Goal: Transaction & Acquisition: Purchase product/service

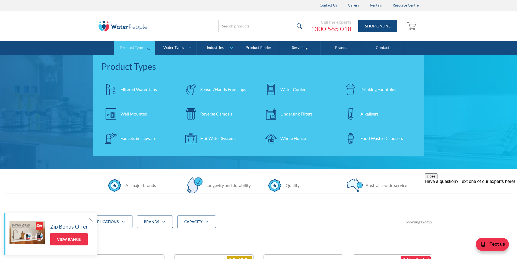
click at [139, 89] on div "Filtered Water Taps" at bounding box center [139, 89] width 36 height 7
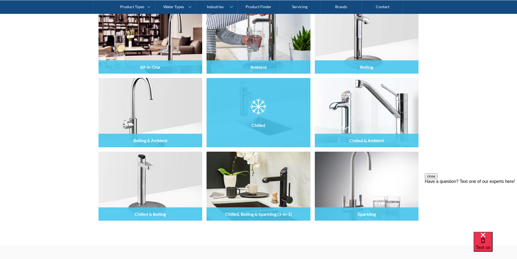
scroll to position [543, 0]
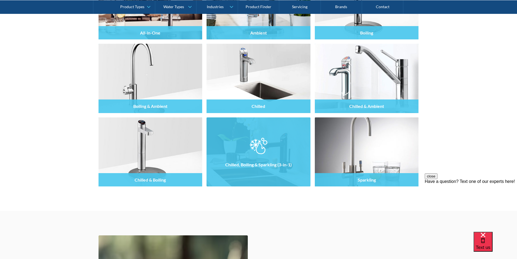
click at [253, 148] on img at bounding box center [258, 146] width 17 height 16
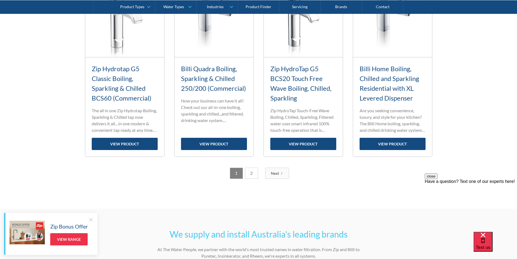
scroll to position [688, 0]
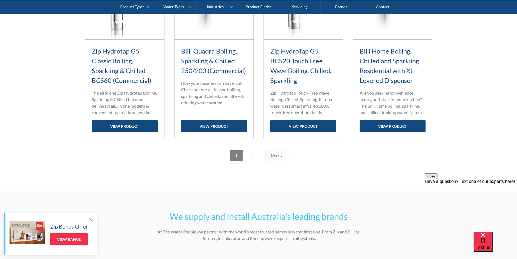
click at [277, 155] on div "Next" at bounding box center [275, 156] width 8 height 6
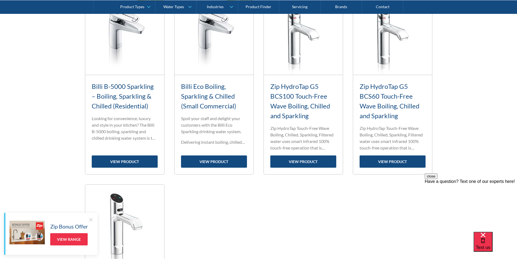
scroll to position [236, 0]
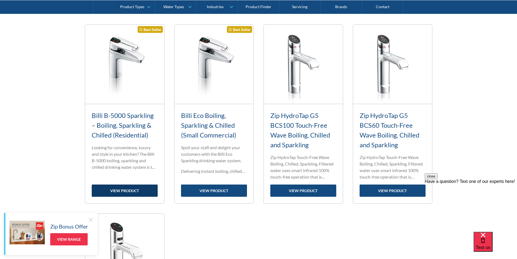
click at [130, 189] on link "view product" at bounding box center [125, 190] width 66 height 12
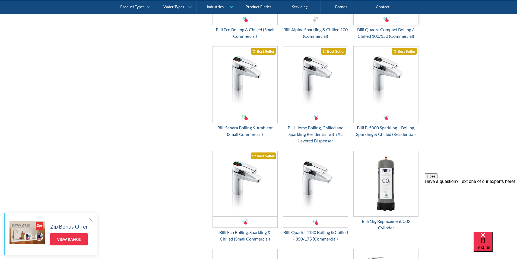
scroll to position [905, 0]
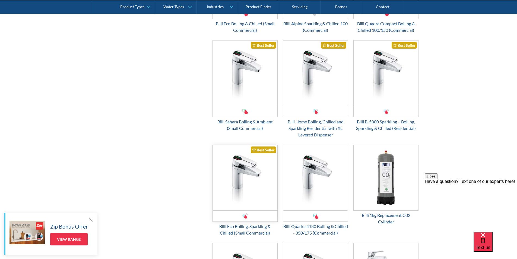
click at [254, 175] on img "Email Form 3" at bounding box center [245, 177] width 65 height 65
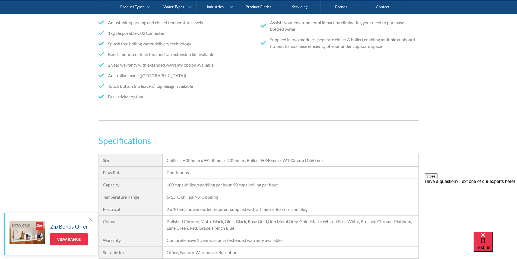
scroll to position [424, 0]
